Goal: Obtain resource: Obtain resource

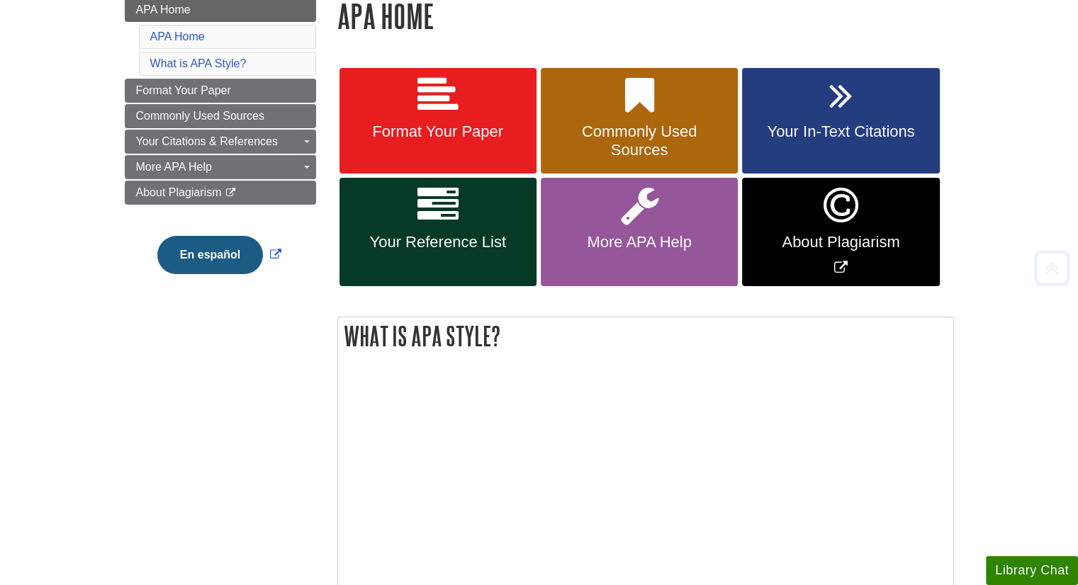
scroll to position [243, 0]
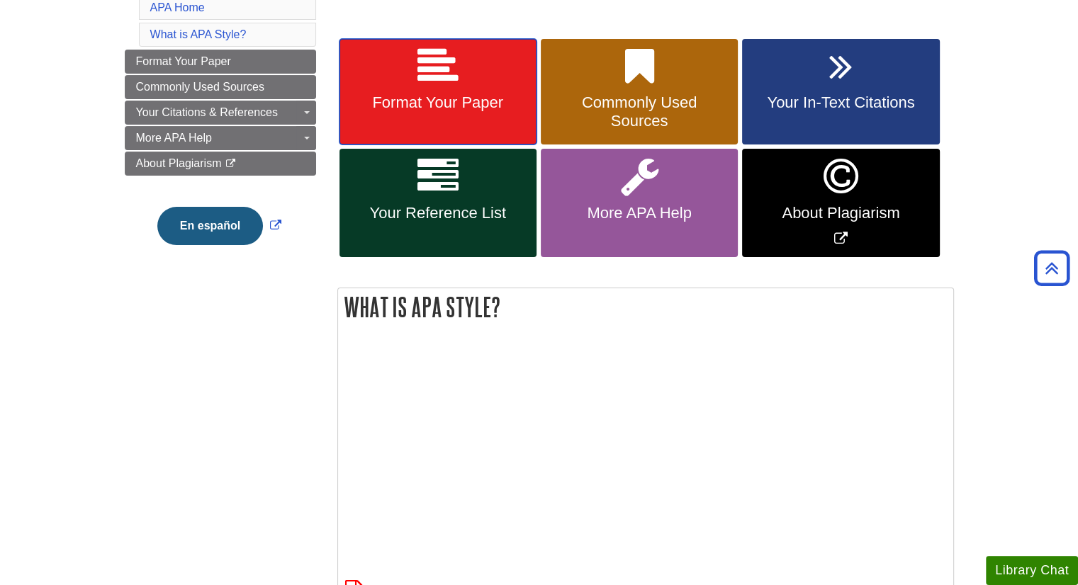
click at [455, 108] on span "Format Your Paper" at bounding box center [438, 103] width 176 height 18
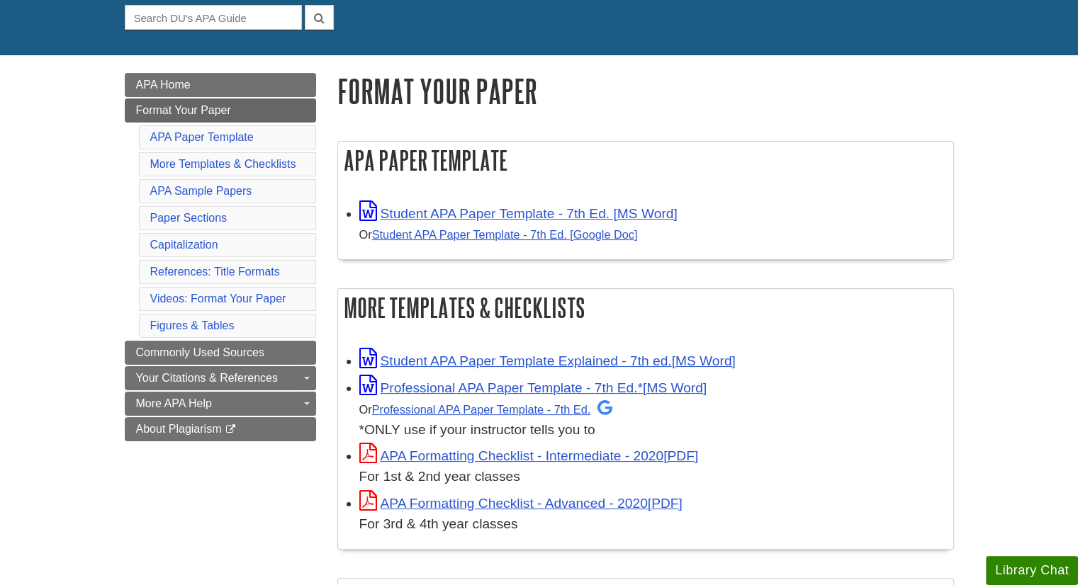
scroll to position [141, 0]
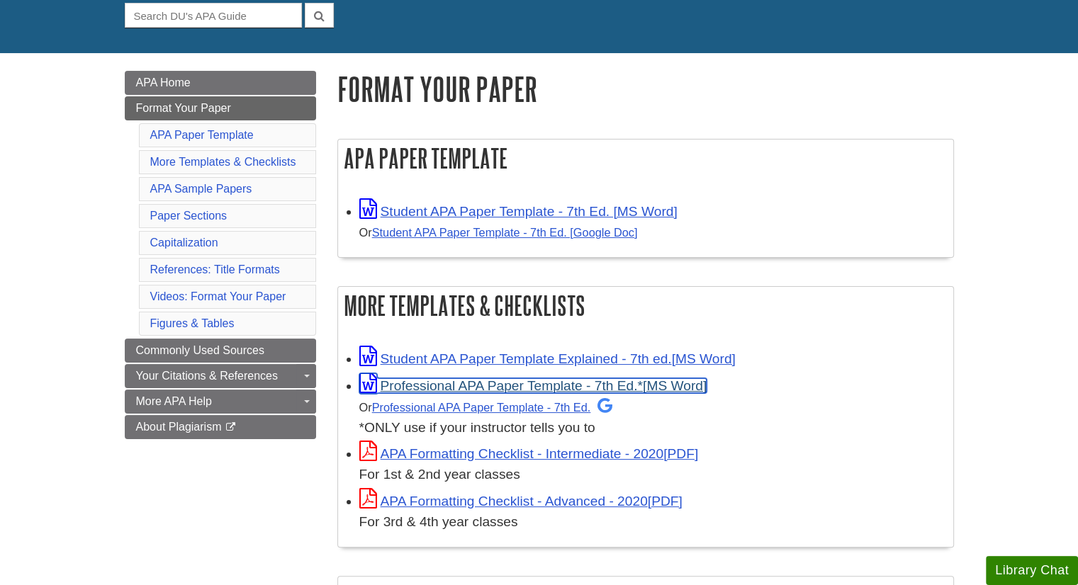
click at [429, 385] on link "Professional APA Paper Template - 7th Ed.*" at bounding box center [533, 385] width 348 height 15
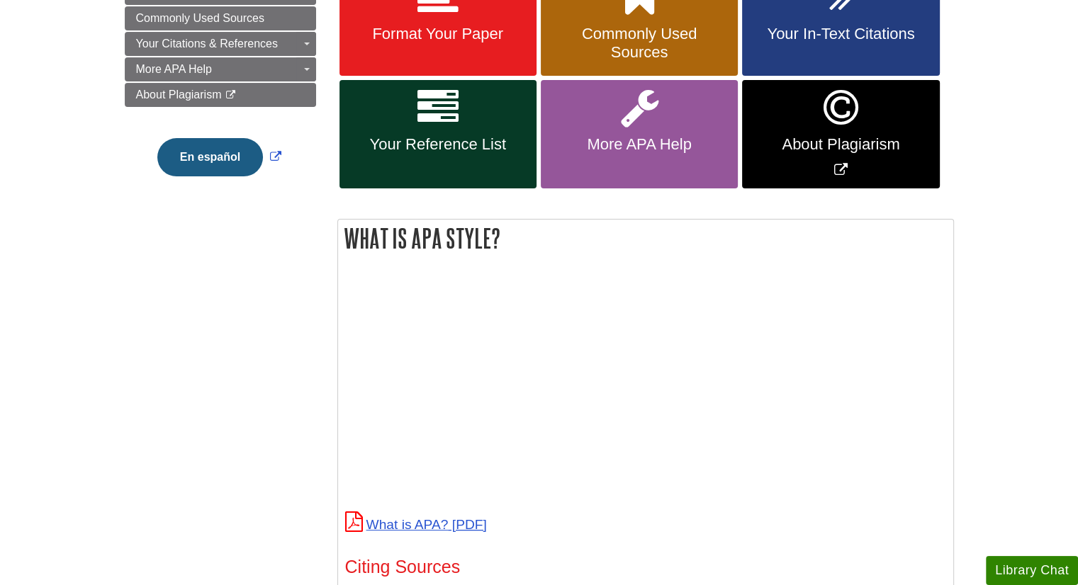
scroll to position [315, 0]
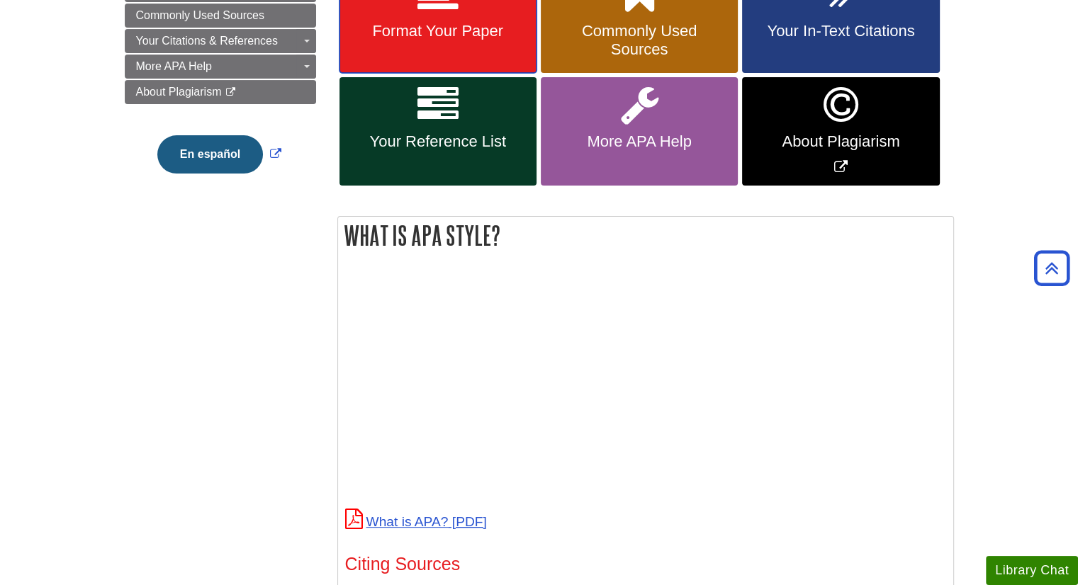
click at [450, 50] on link "Format Your Paper" at bounding box center [437, 20] width 197 height 106
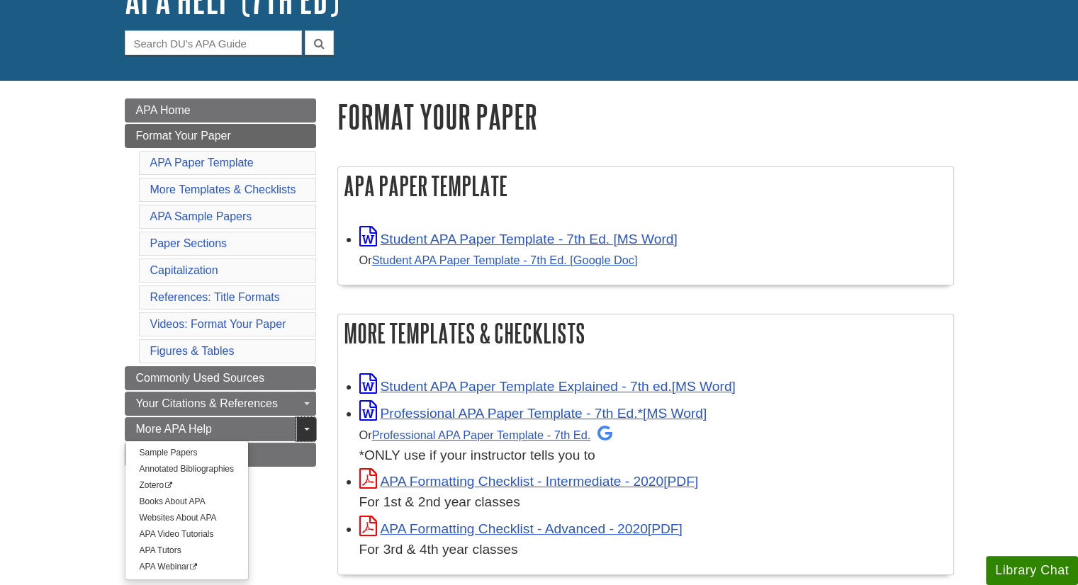
scroll to position [119, 0]
